Goal: Information Seeking & Learning: Learn about a topic

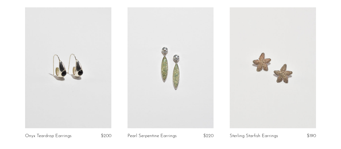
scroll to position [1215, 0]
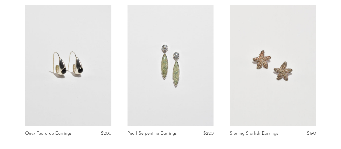
click at [281, 70] on link at bounding box center [273, 65] width 86 height 121
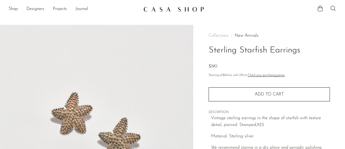
click at [291, 121] on p "Vintage sterling earrings in the shape of starfish with texture detail, pierced…" at bounding box center [270, 122] width 119 height 14
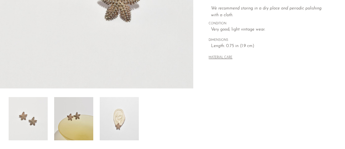
scroll to position [140, 0]
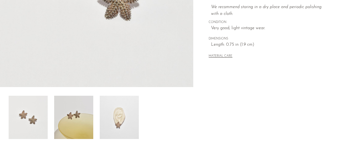
click at [79, 121] on img at bounding box center [73, 116] width 39 height 43
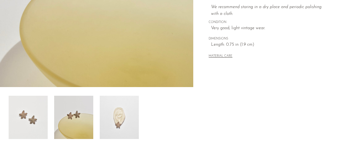
click at [129, 119] on img at bounding box center [119, 116] width 39 height 43
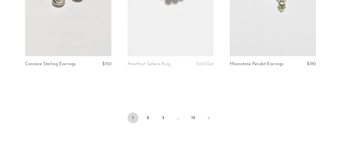
scroll to position [1746, 0]
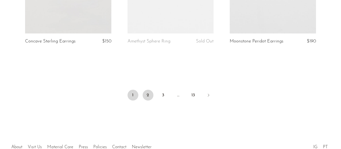
click at [147, 93] on link "2" at bounding box center [148, 95] width 11 height 11
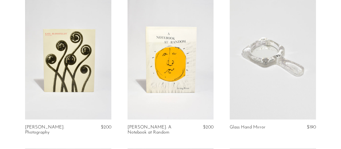
scroll to position [786, 0]
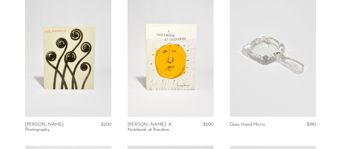
drag, startPoint x: 333, startPoint y: 64, endPoint x: 332, endPoint y: 71, distance: 7.0
click at [332, 71] on section "Green Tourmaline Earrings $250 Pearl Tourmaline Ring $320 Layered Statement Rin…" at bounding box center [170, 148] width 341 height 1768
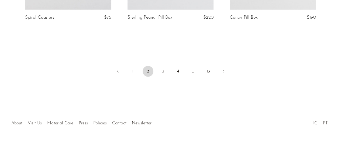
scroll to position [1789, 0]
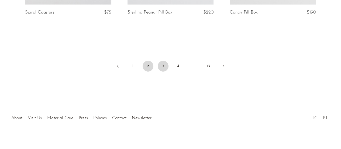
click at [162, 61] on link "3" at bounding box center [163, 66] width 11 height 11
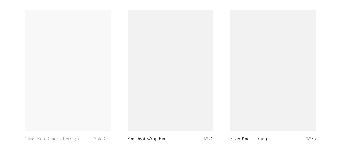
scroll to position [1539, 0]
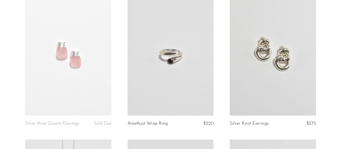
click at [63, 49] on link at bounding box center [68, 55] width 86 height 121
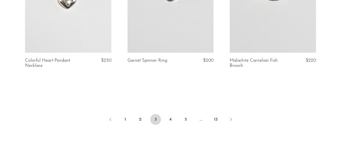
scroll to position [1749, 0]
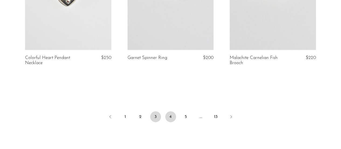
click at [171, 111] on link "4" at bounding box center [170, 116] width 11 height 11
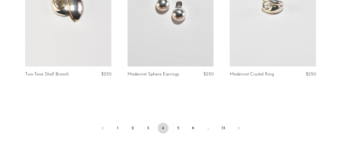
scroll to position [1740, 0]
